Goal: Find contact information: Find contact information

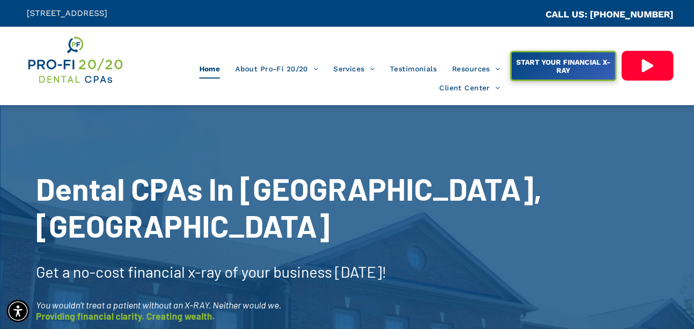
drag, startPoint x: 269, startPoint y: 12, endPoint x: 23, endPoint y: 15, distance: 245.9
click at [23, 15] on div "[STREET_ADDRESS]" at bounding box center [173, 13] width 347 height 27
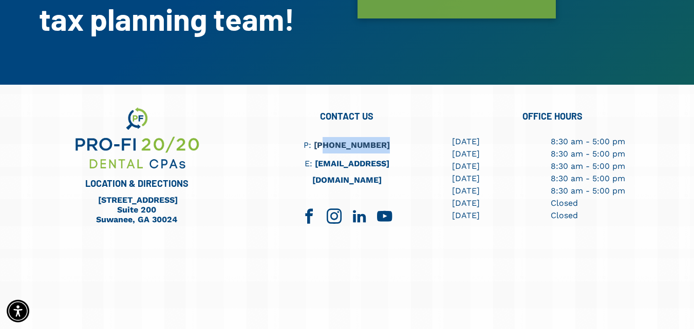
drag, startPoint x: 381, startPoint y: 87, endPoint x: 324, endPoint y: 99, distance: 58.2
click at [330, 137] on h6 "P: (404) 495-4895" at bounding box center [347, 145] width 120 height 16
